Goal: Task Accomplishment & Management: Manage account settings

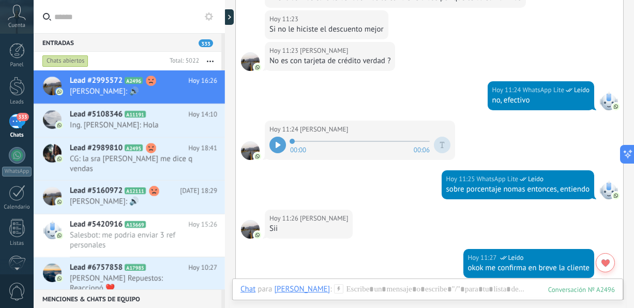
scroll to position [1822, 0]
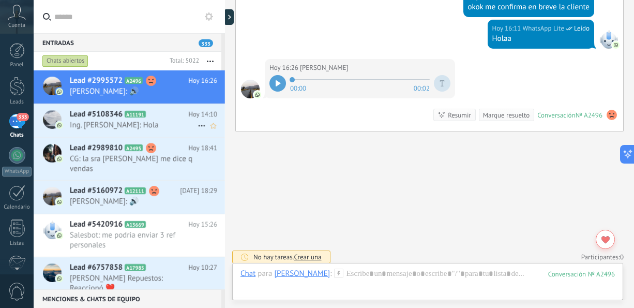
click at [161, 122] on span "Ing. [PERSON_NAME]: Hola" at bounding box center [134, 125] width 128 height 10
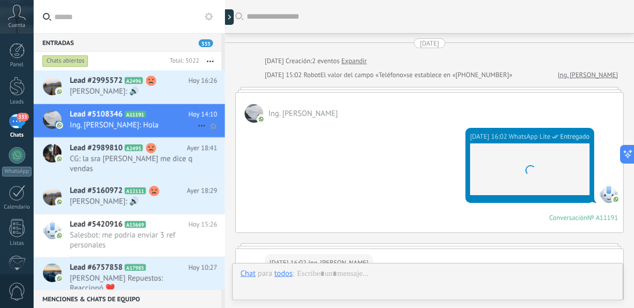
scroll to position [798, 0]
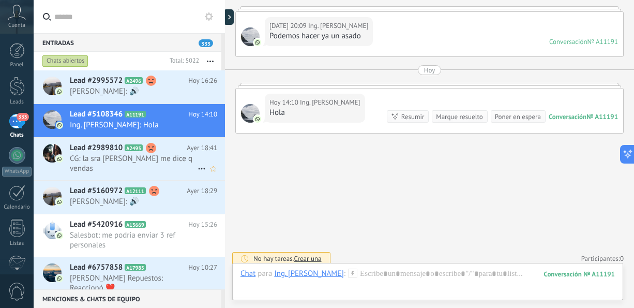
click at [152, 160] on span "CG: la sra [PERSON_NAME] me dice q vendas" at bounding box center [134, 164] width 128 height 20
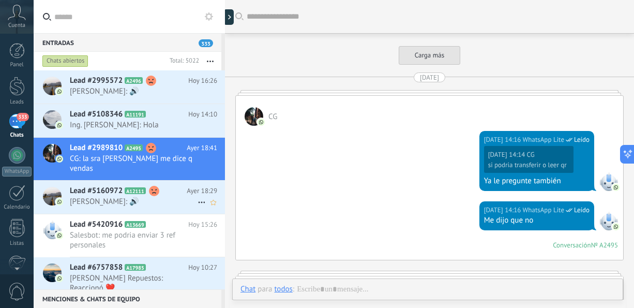
scroll to position [1555, 0]
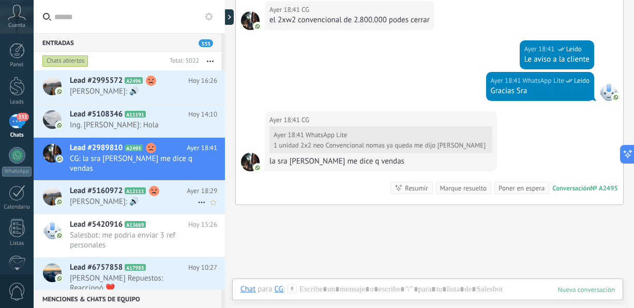
click at [147, 202] on div "Lead #5160972 A12111 [DATE] 18:29 [PERSON_NAME]: 🔊" at bounding box center [147, 196] width 155 height 33
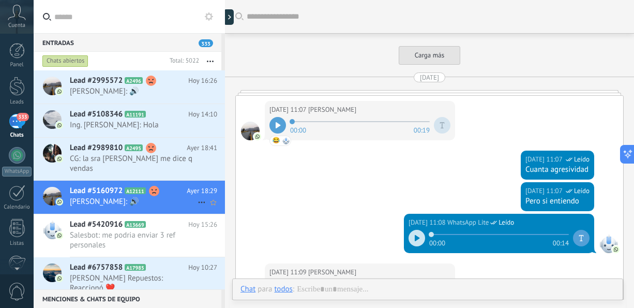
scroll to position [1898, 0]
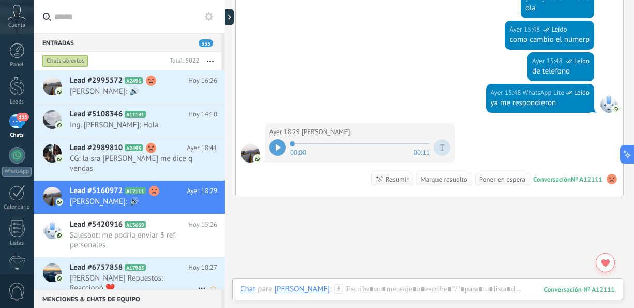
click at [129, 273] on span "[PERSON_NAME] Repuestos: Reaccionó ❤️" at bounding box center [134, 283] width 128 height 20
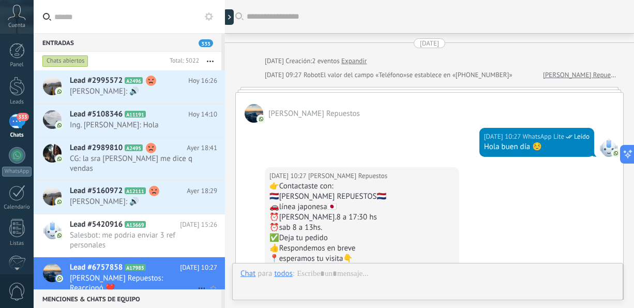
scroll to position [1005, 0]
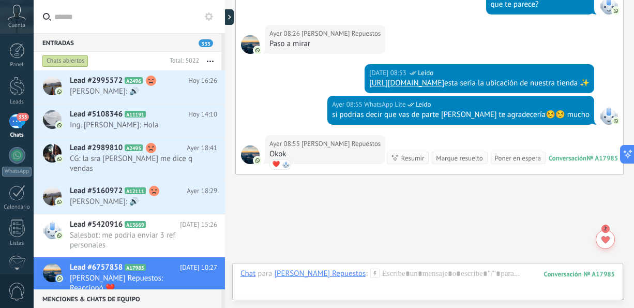
click at [225, 57] on div at bounding box center [225, 154] width 0 height 308
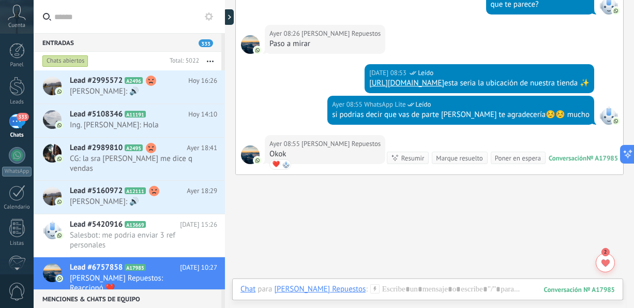
click at [225, 57] on div at bounding box center [225, 154] width 0 height 308
click at [57, 59] on div "Chats abiertos" at bounding box center [65, 61] width 46 height 12
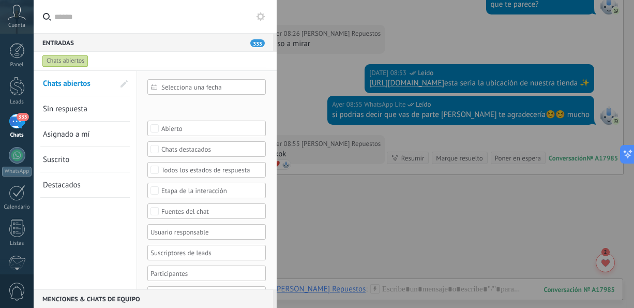
click at [66, 110] on span "Sin respuesta" at bounding box center [65, 109] width 44 height 10
